Goal: Task Accomplishment & Management: Manage account settings

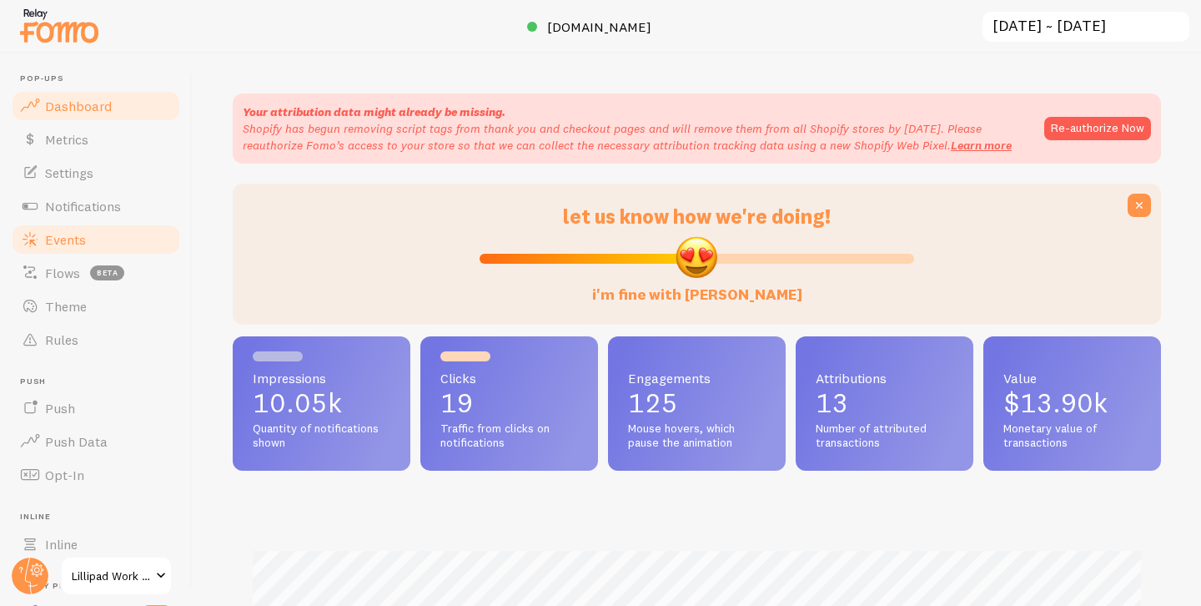
click at [125, 236] on link "Events" at bounding box center [96, 239] width 172 height 33
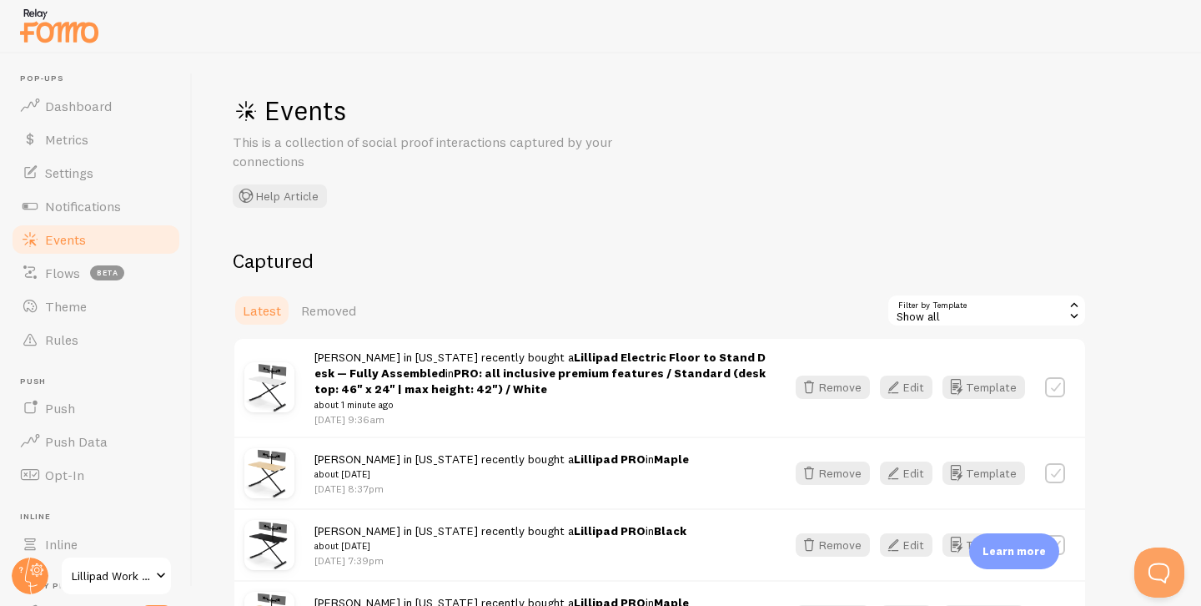
click at [897, 371] on div "Preethi in New York recently bought a Lillipad Electric Floor to Stand Desk — F…" at bounding box center [659, 388] width 851 height 98
click at [897, 385] on icon "button" at bounding box center [893, 387] width 20 height 20
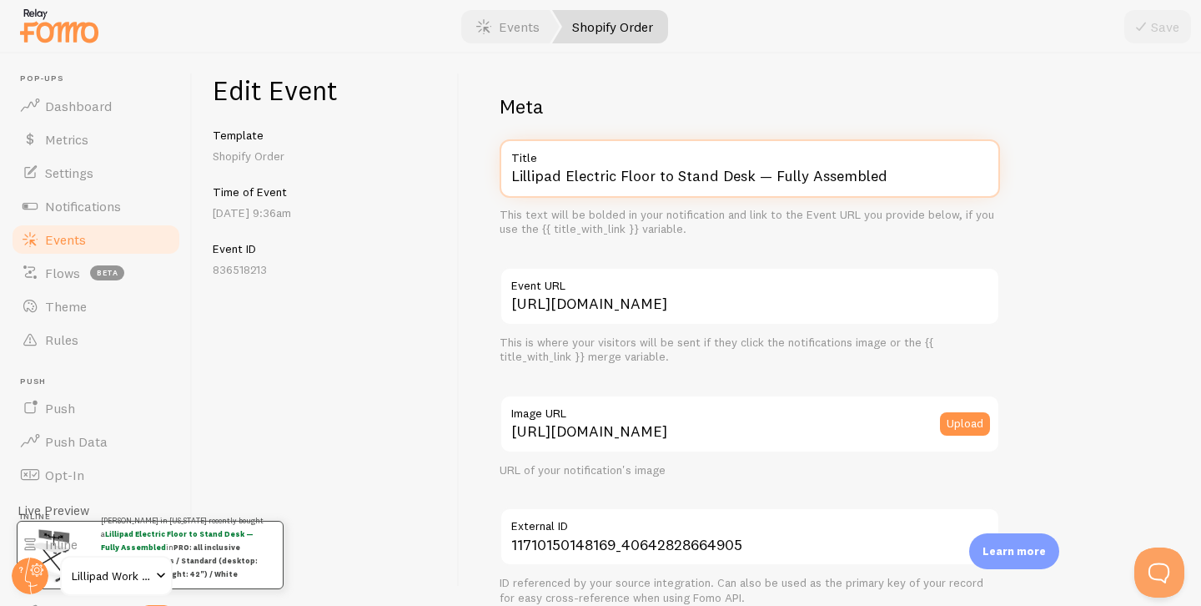
drag, startPoint x: 569, startPoint y: 176, endPoint x: 724, endPoint y: 213, distance: 159.4
click at [720, 213] on div "Lillipad Electric Floor to Stand Desk — Fully Assembled Title This text will be…" at bounding box center [750, 188] width 500 height 98
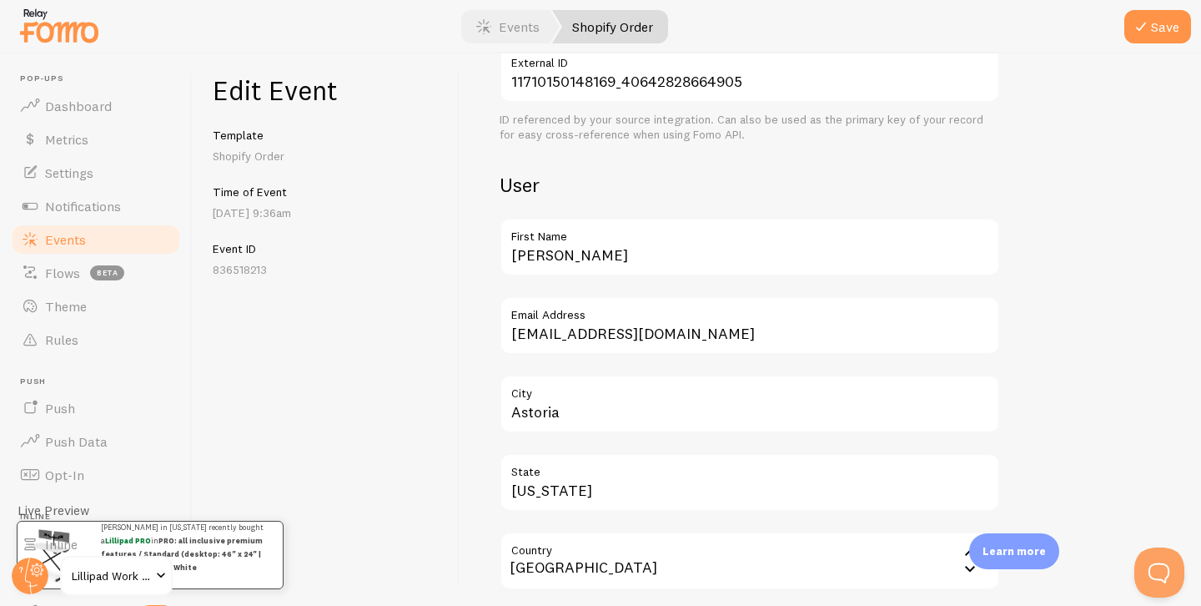
scroll to position [1015, 0]
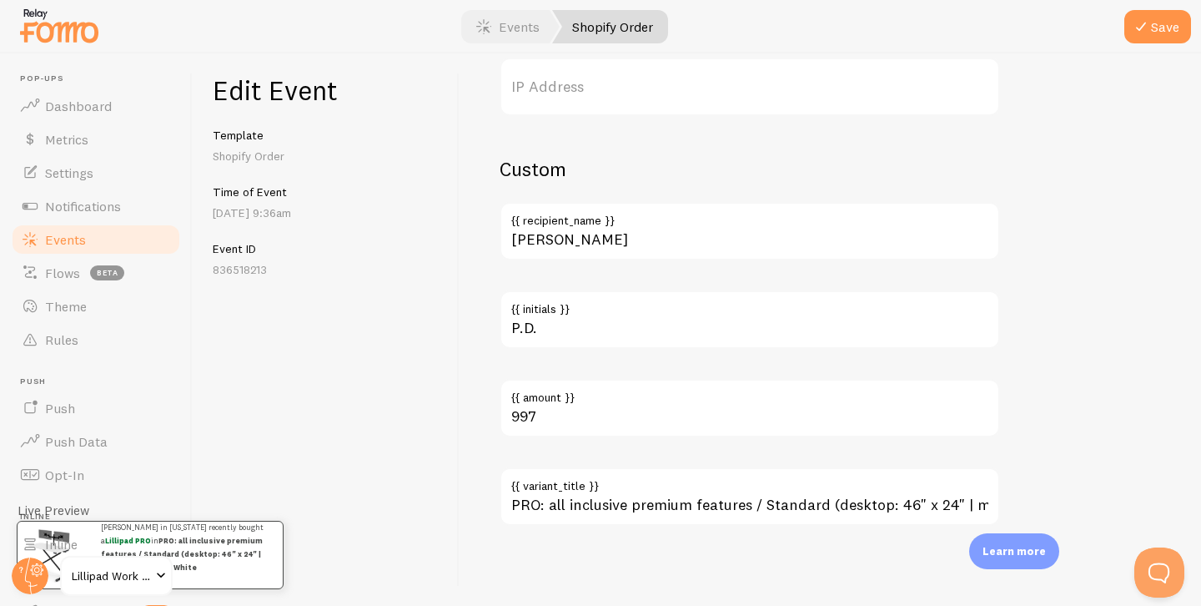
type input "Lillipad PRO"
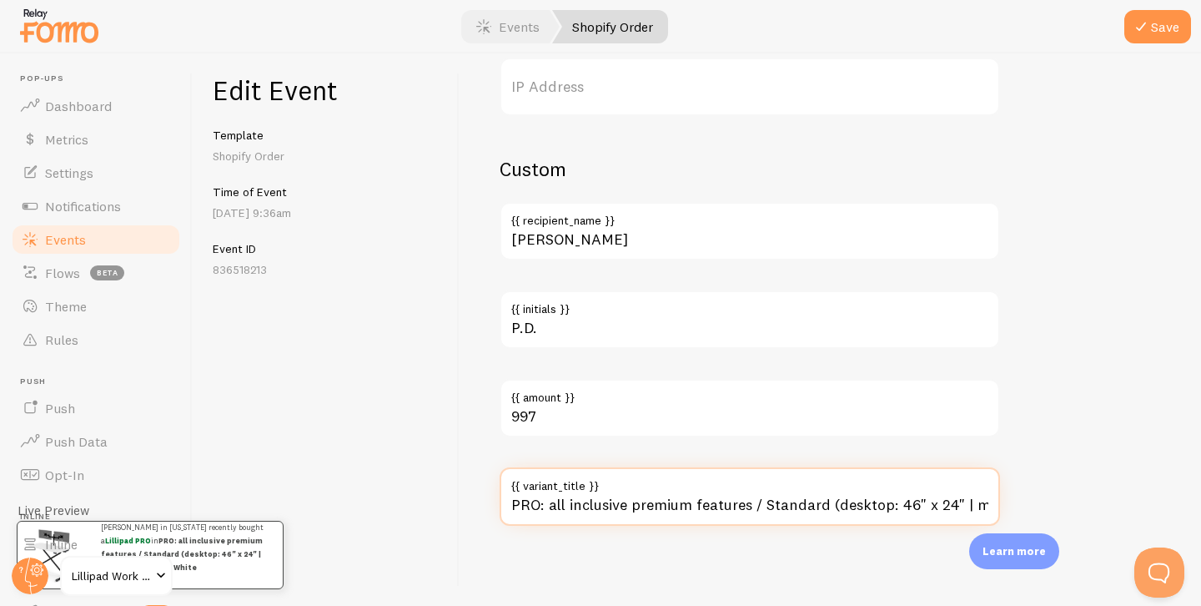
click at [631, 509] on input "PRO: all inclusive premium features / Standard (desktop: 46" x 24" | max height…" at bounding box center [750, 496] width 500 height 58
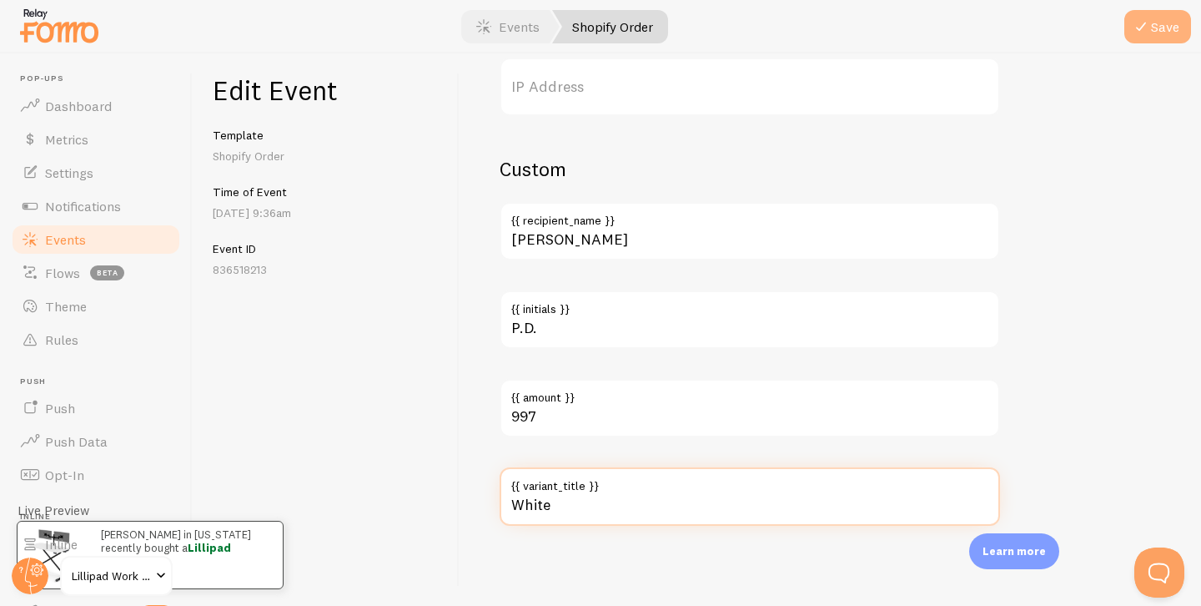
type input "White"
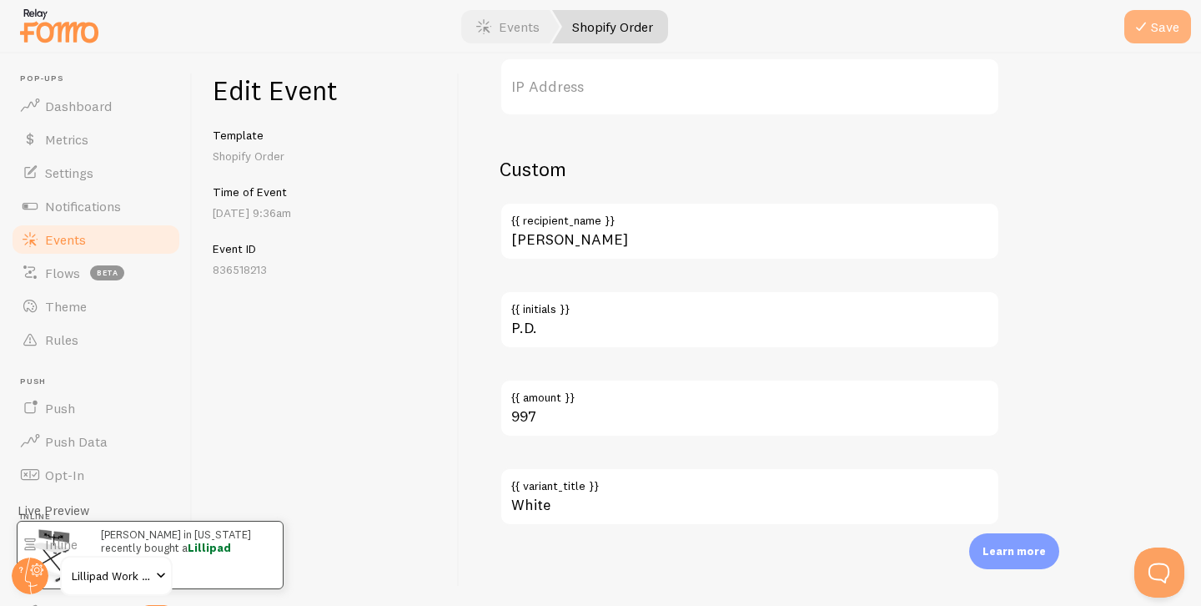
click at [1165, 23] on button "Save" at bounding box center [1157, 26] width 67 height 33
